Goal: Information Seeking & Learning: Learn about a topic

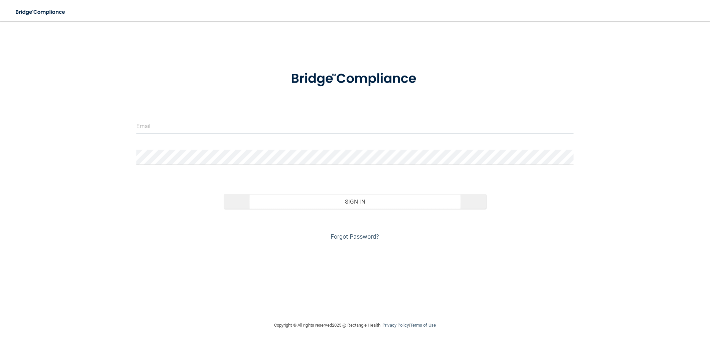
type input "[EMAIL_ADDRESS][DOMAIN_NAME]"
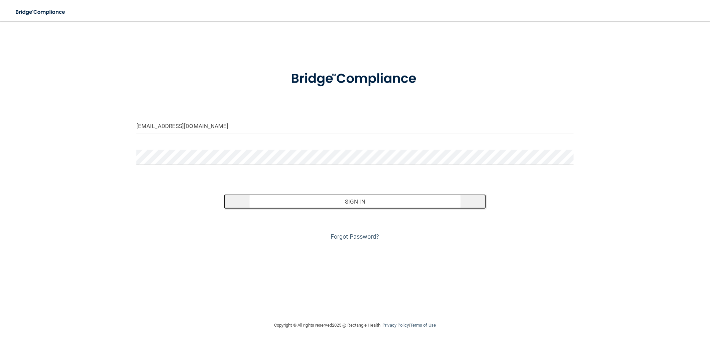
click at [310, 204] on button "Sign In" at bounding box center [355, 201] width 262 height 15
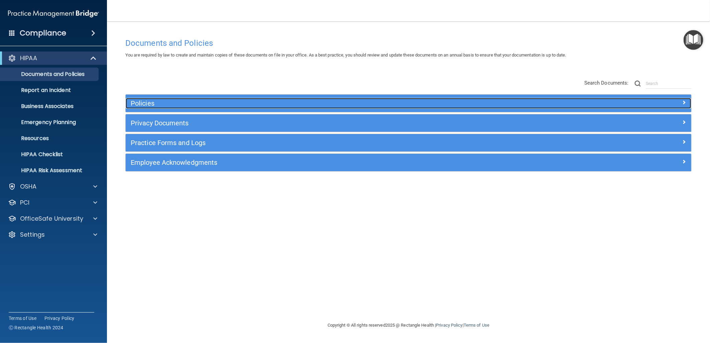
click at [233, 105] on h5 "Policies" at bounding box center [338, 103] width 414 height 7
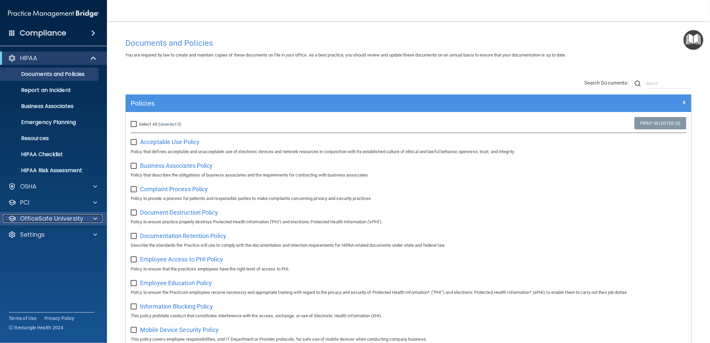
click at [61, 221] on p "OfficeSafe University" at bounding box center [51, 219] width 63 height 8
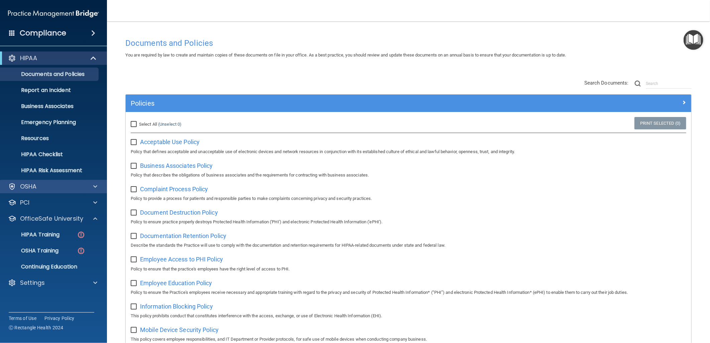
click at [63, 183] on div "OSHA" at bounding box center [53, 186] width 107 height 13
click at [56, 189] on div "OSHA" at bounding box center [44, 187] width 83 height 8
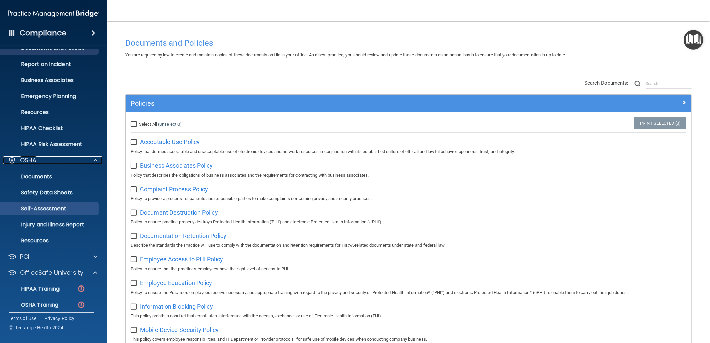
scroll to position [62, 0]
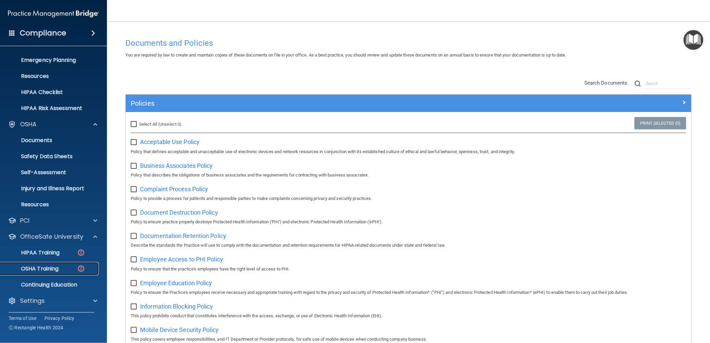
click at [62, 266] on div "OSHA Training" at bounding box center [49, 268] width 91 height 7
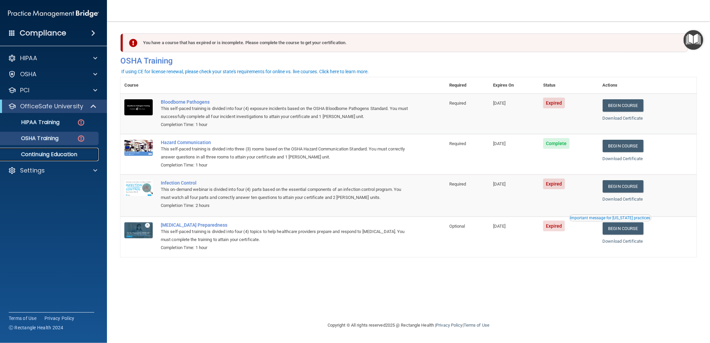
click at [52, 153] on p "Continuing Education" at bounding box center [49, 154] width 91 height 7
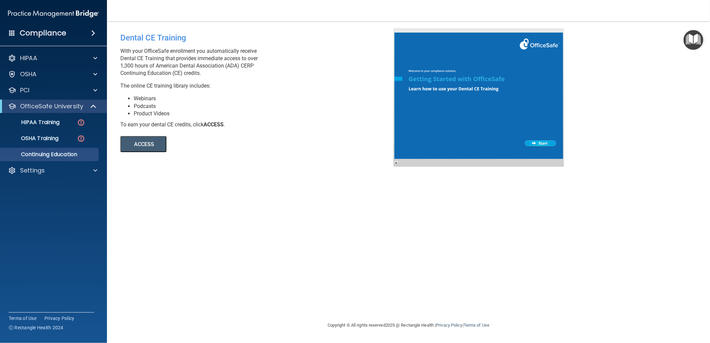
click at [156, 142] on button "ACCESS" at bounding box center [143, 144] width 46 height 16
click at [91, 165] on div "Settings" at bounding box center [53, 170] width 107 height 13
click at [91, 168] on div at bounding box center [94, 170] width 17 height 8
click at [52, 201] on p "My Users" at bounding box center [49, 202] width 91 height 7
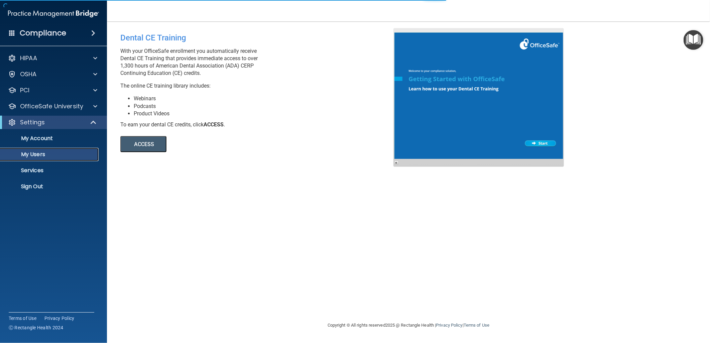
select select "20"
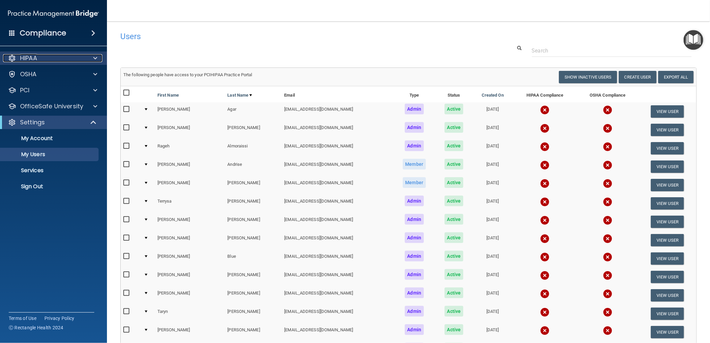
click at [81, 56] on div "HIPAA" at bounding box center [44, 58] width 83 height 8
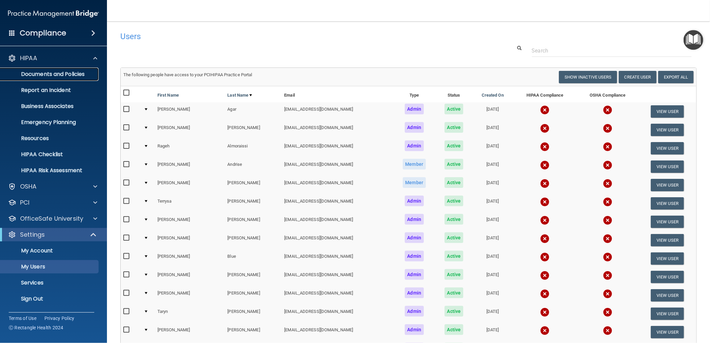
click at [57, 74] on p "Documents and Policies" at bounding box center [49, 74] width 91 height 7
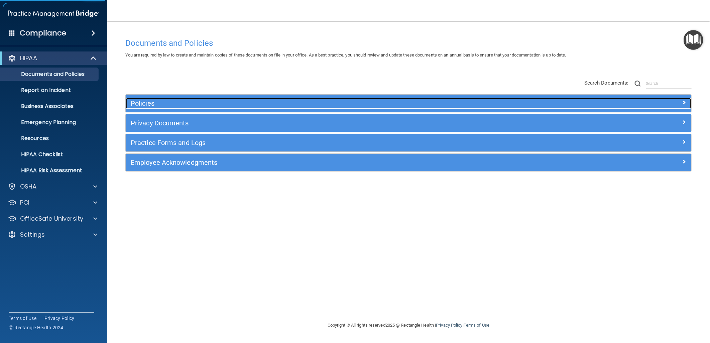
click at [198, 104] on h5 "Policies" at bounding box center [338, 103] width 414 height 7
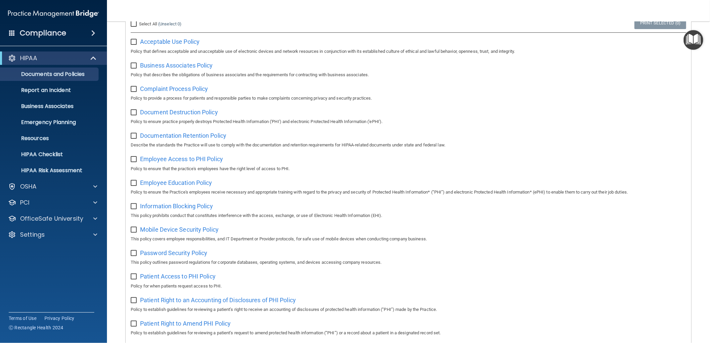
scroll to position [111, 0]
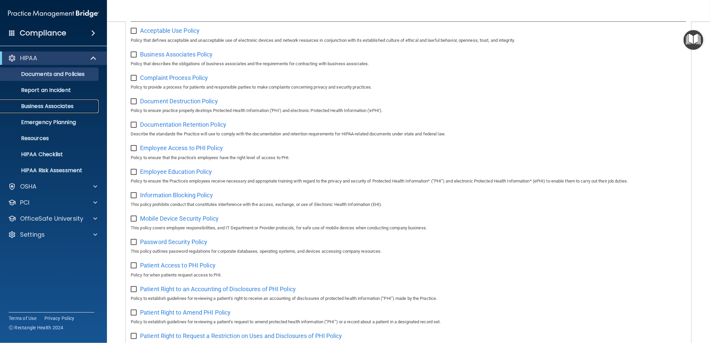
click at [74, 102] on link "Business Associates" at bounding box center [45, 106] width 105 height 13
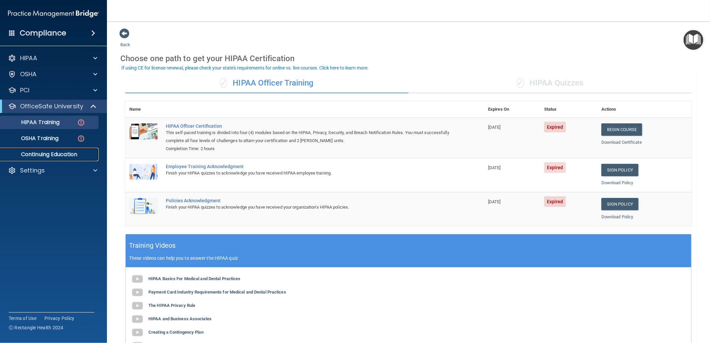
click at [37, 153] on p "Continuing Education" at bounding box center [49, 154] width 91 height 7
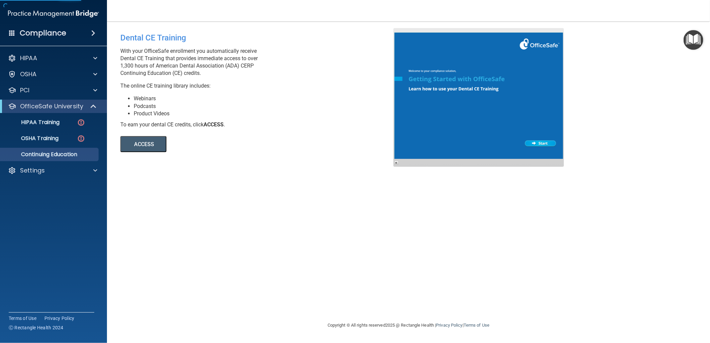
click at [134, 145] on button "ACCESS" at bounding box center [143, 144] width 46 height 16
click at [54, 51] on div "HIPAA" at bounding box center [53, 57] width 107 height 13
click at [65, 57] on div "HIPAA" at bounding box center [44, 58] width 83 height 8
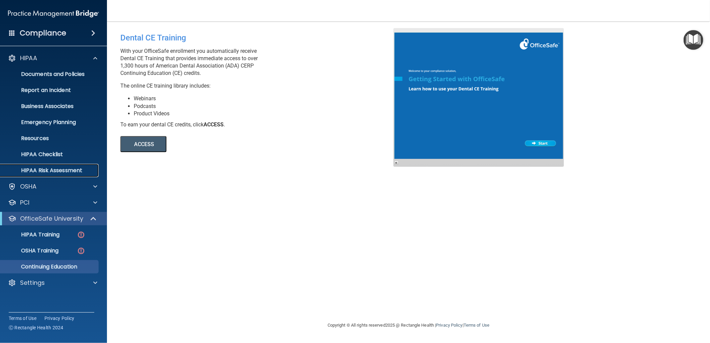
click at [60, 168] on p "HIPAA Risk Assessment" at bounding box center [49, 170] width 91 height 7
